Goal: Transaction & Acquisition: Purchase product/service

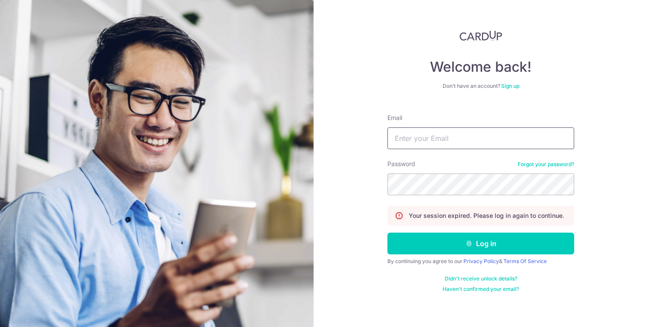
click at [464, 138] on input "Email" at bounding box center [480, 138] width 187 height 22
type input "[EMAIL_ADDRESS][DOMAIN_NAME]"
click at [387, 232] on button "Log in" at bounding box center [480, 243] width 187 height 22
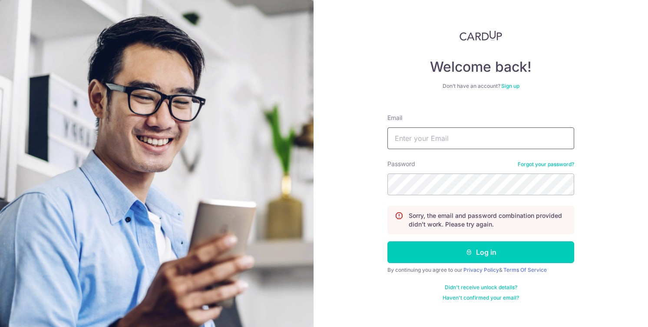
click at [460, 144] on input "Email" at bounding box center [480, 138] width 187 height 22
type input "jasonlimdehua@gmail.com"
click at [387, 241] on button "Log in" at bounding box center [480, 252] width 187 height 22
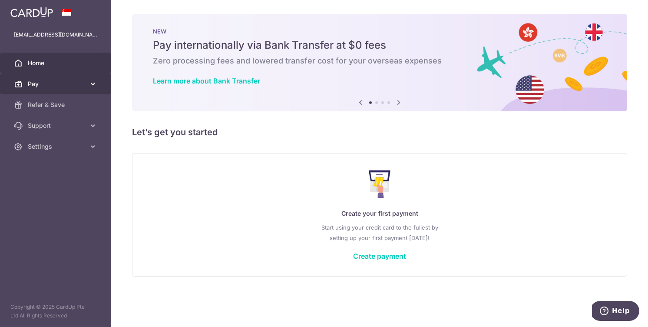
click at [76, 79] on span "Pay" at bounding box center [56, 83] width 57 height 9
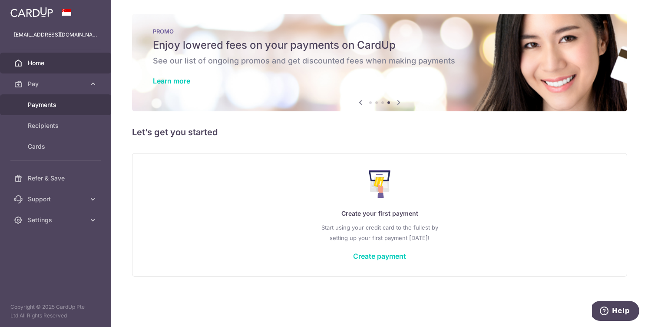
click at [73, 107] on span "Payments" at bounding box center [56, 104] width 57 height 9
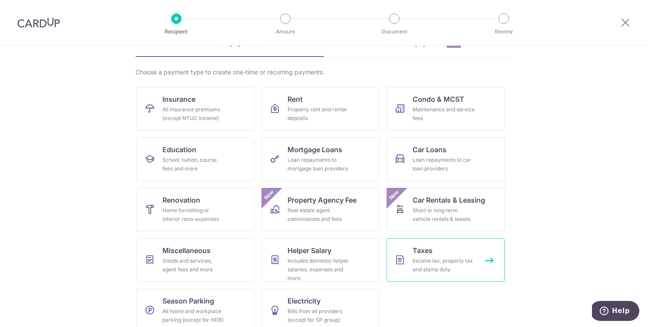
scroll to position [47, 0]
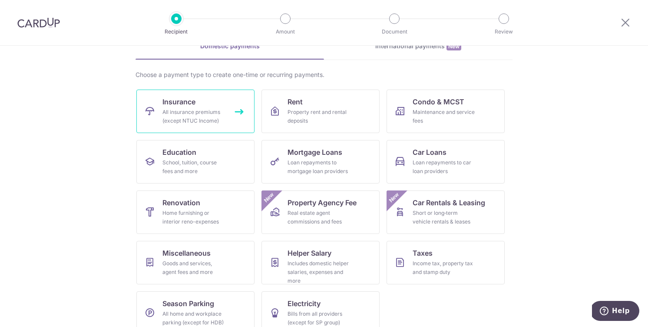
click at [218, 113] on div "All insurance premiums (except NTUC Income)" at bounding box center [193, 116] width 63 height 17
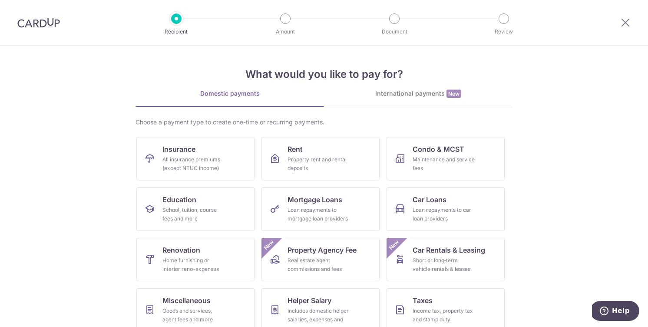
click at [93, 83] on section "What would you like to pay for? Domestic payments International payments New Ch…" at bounding box center [324, 186] width 648 height 281
click at [407, 87] on div "What would you like to pay for? Domestic payments International payments New Ch…" at bounding box center [323, 217] width 377 height 343
click at [404, 93] on div "International payments New" at bounding box center [418, 93] width 188 height 9
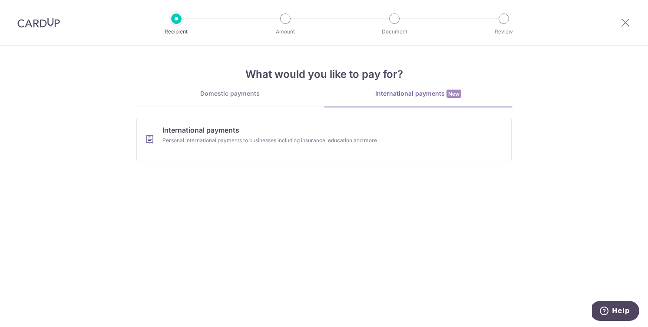
click at [246, 86] on div "What would you like to pay for? Domestic payments International payments New Ch…" at bounding box center [323, 107] width 377 height 122
click at [241, 91] on div "Domestic payments" at bounding box center [229, 93] width 188 height 9
